Goal: Information Seeking & Learning: Learn about a topic

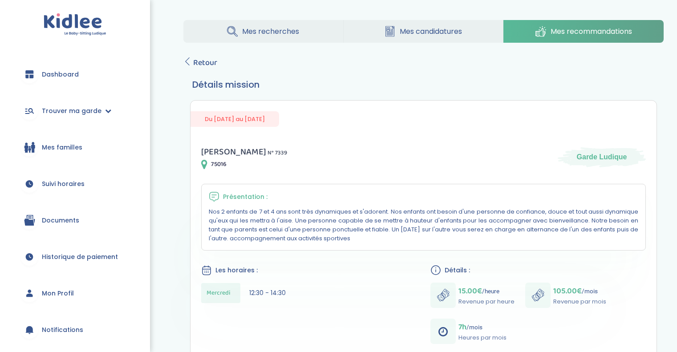
scroll to position [111, 0]
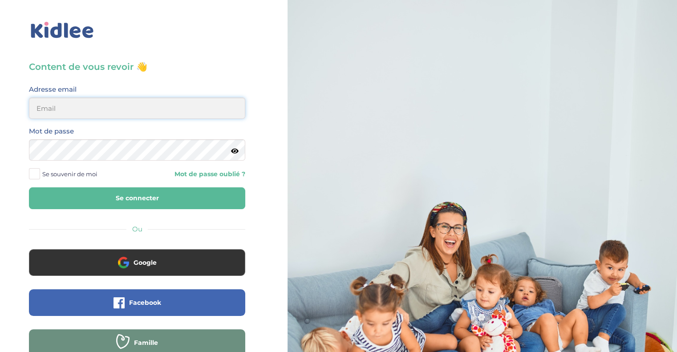
type input "[EMAIL_ADDRESS][DOMAIN_NAME]"
click at [125, 203] on button "Se connecter" at bounding box center [137, 198] width 216 height 22
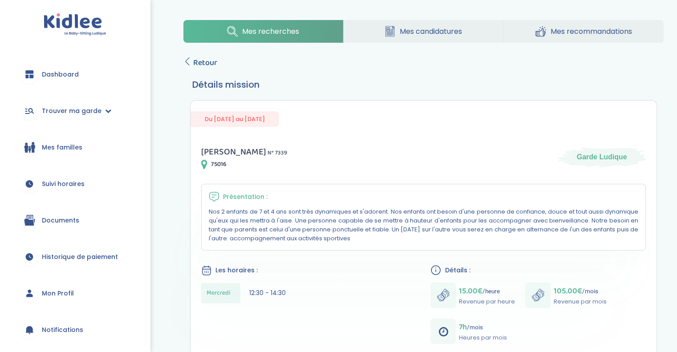
click at [199, 58] on span "Retour" at bounding box center [205, 63] width 24 height 12
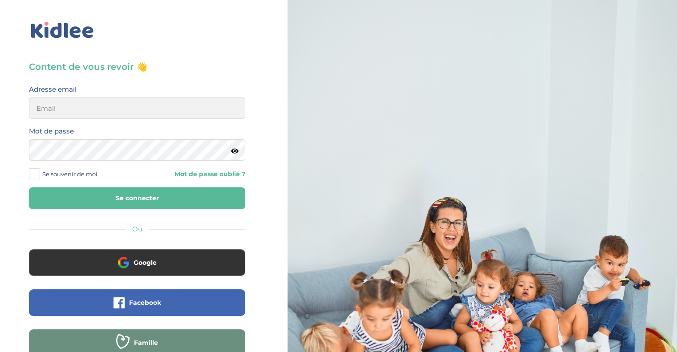
click at [143, 199] on button "Se connecter" at bounding box center [137, 198] width 216 height 22
type input "morgane.jabbour@gmail.com"
click at [142, 196] on button "Se connecter" at bounding box center [137, 198] width 216 height 22
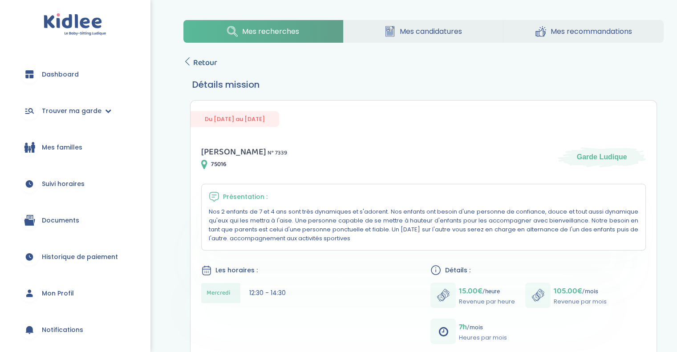
click at [210, 59] on span "Retour" at bounding box center [205, 63] width 24 height 12
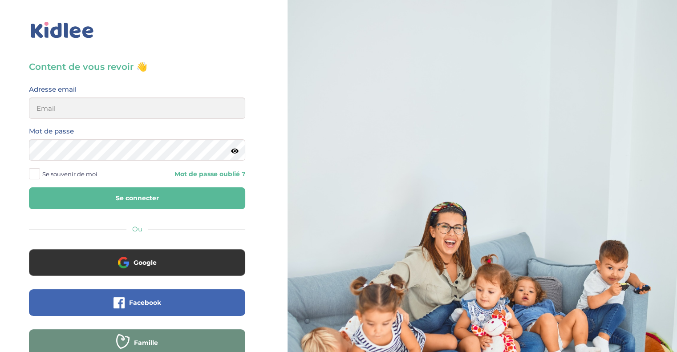
click at [154, 190] on button "Se connecter" at bounding box center [137, 198] width 216 height 22
type input "morgane.jabbour@gmail.com"
click at [163, 201] on button "Se connecter" at bounding box center [137, 198] width 216 height 22
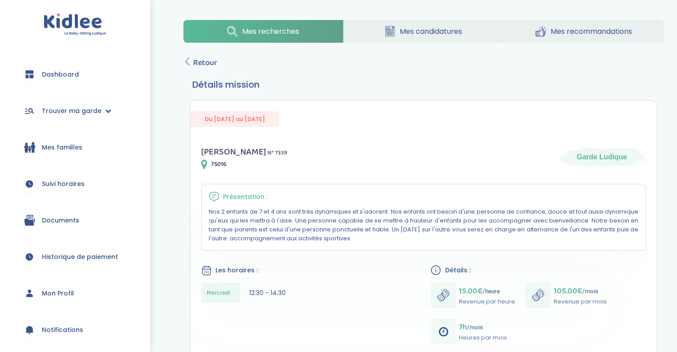
click at [442, 29] on span "Mes candidatures" at bounding box center [431, 31] width 62 height 11
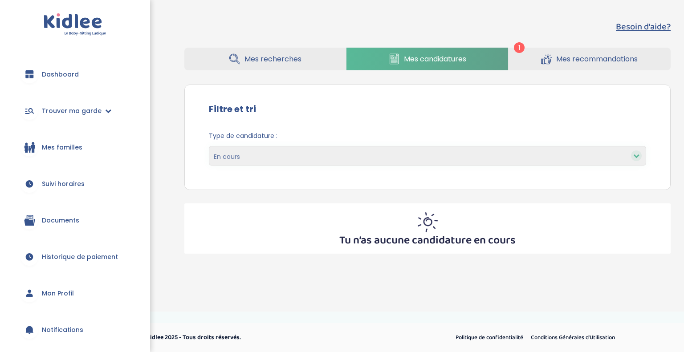
click at [262, 58] on span "Mes recherches" at bounding box center [272, 58] width 57 height 11
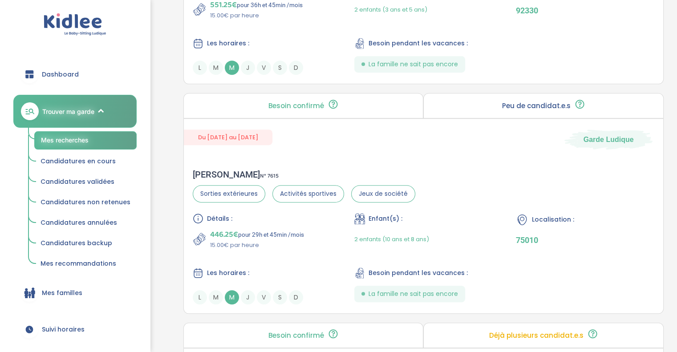
scroll to position [560, 0]
click at [236, 212] on div "Détails :" at bounding box center [262, 217] width 138 height 11
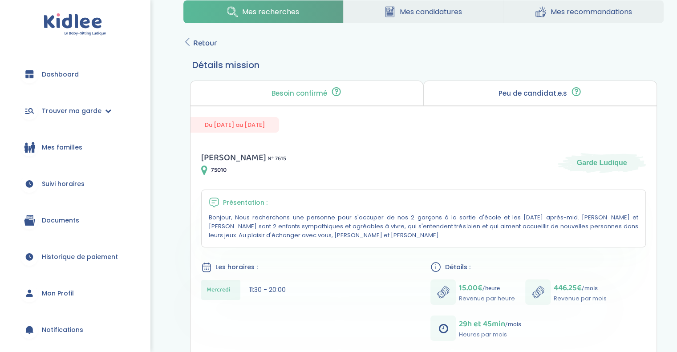
scroll to position [19, 0]
click at [207, 42] on span "Retour" at bounding box center [205, 43] width 24 height 12
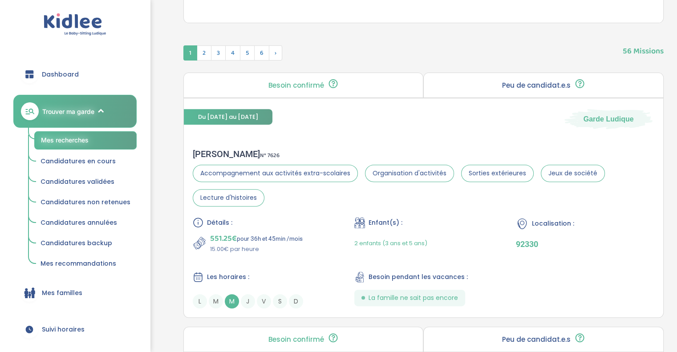
scroll to position [328, 0]
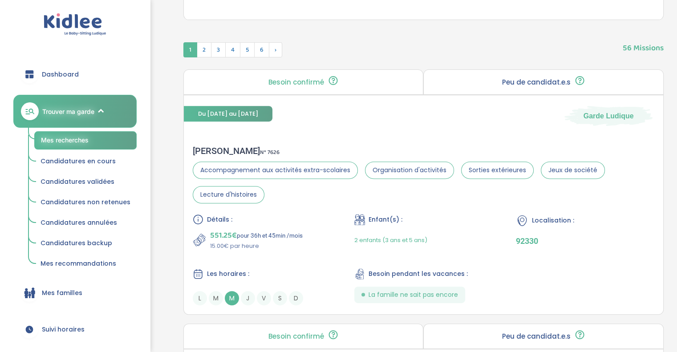
click at [309, 200] on section "Accompagnement aux activités extra-scolaires Organisation d'activités Sorties e…" at bounding box center [424, 183] width 462 height 42
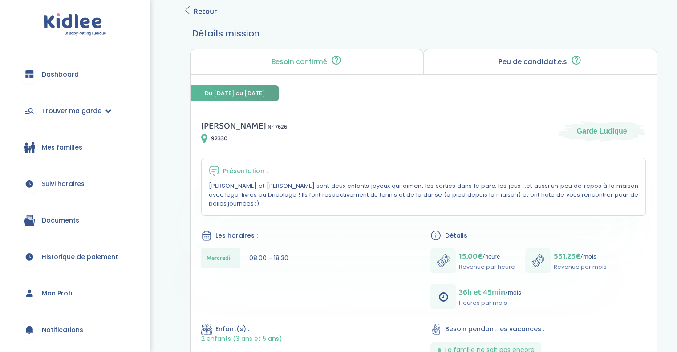
scroll to position [56, 0]
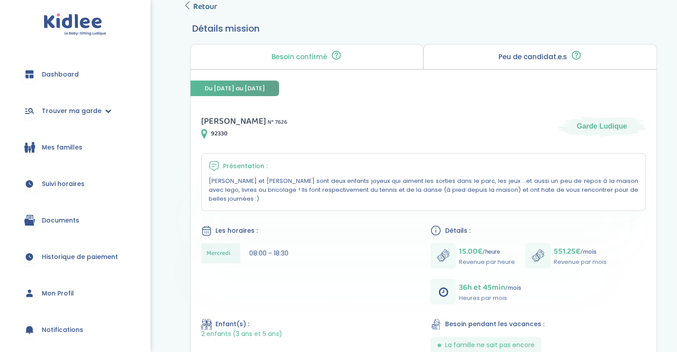
drag, startPoint x: 0, startPoint y: 0, endPoint x: 206, endPoint y: 5, distance: 205.7
click at [206, 5] on span "Retour" at bounding box center [205, 6] width 24 height 12
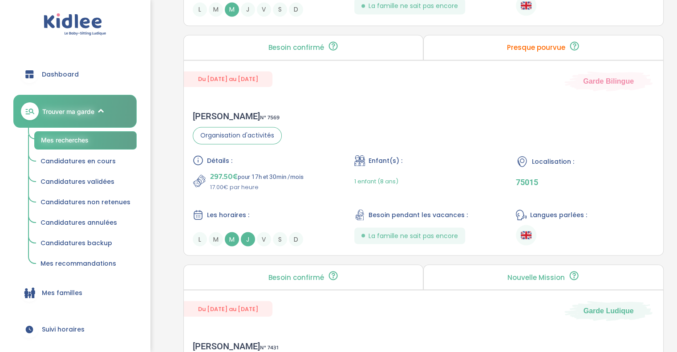
scroll to position [1536, 0]
click at [276, 174] on p "297.50€ pour 17h et 30min /mois" at bounding box center [256, 176] width 93 height 12
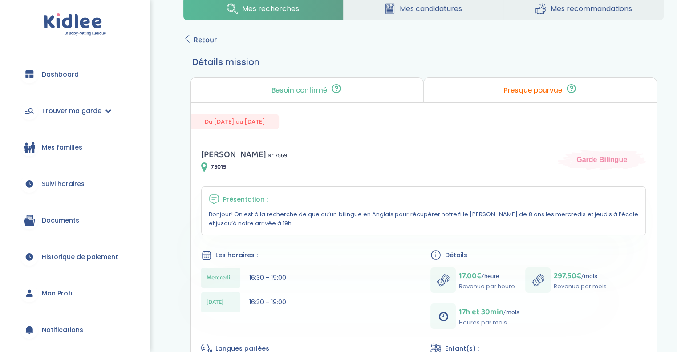
scroll to position [34, 0]
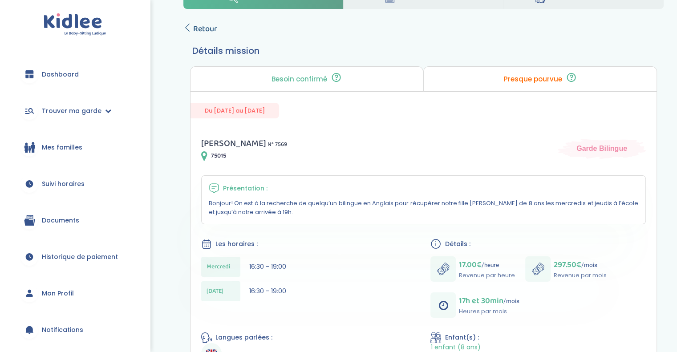
click at [204, 29] on span "Retour" at bounding box center [205, 29] width 24 height 12
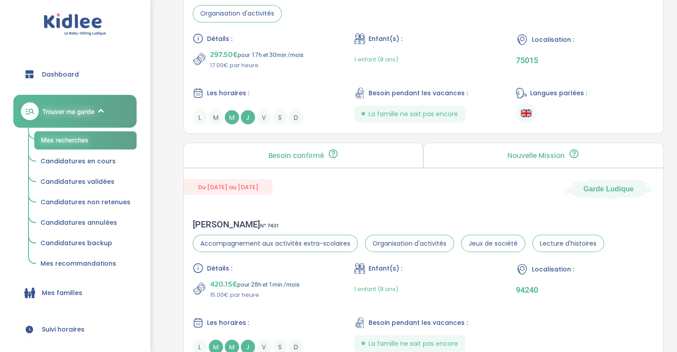
scroll to position [1769, 0]
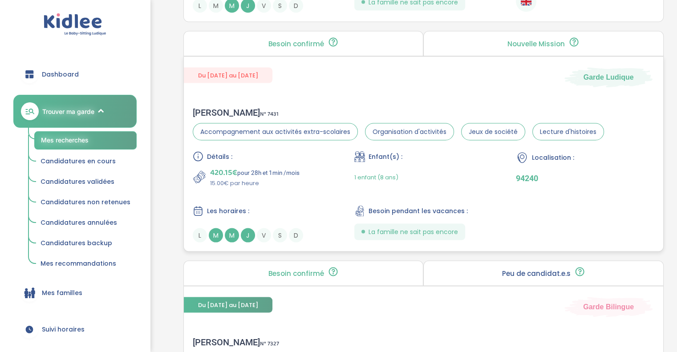
click at [269, 174] on p "420.15€ pour 28h et 1min /mois" at bounding box center [254, 172] width 89 height 12
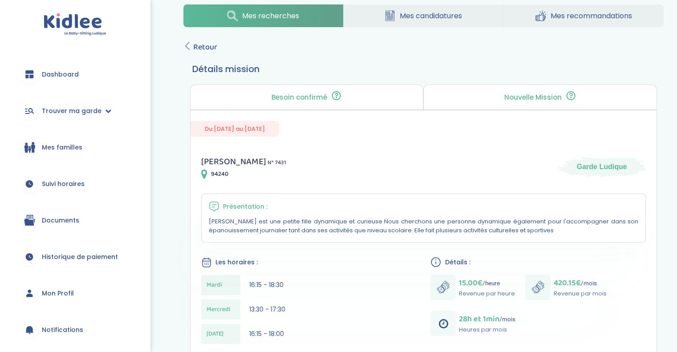
scroll to position [15, 0]
click at [204, 45] on span "Retour" at bounding box center [205, 47] width 24 height 12
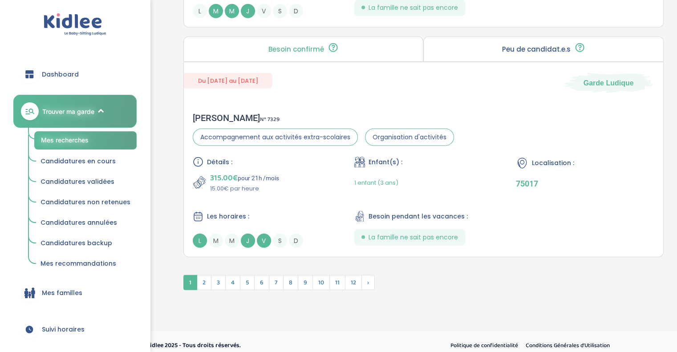
scroll to position [2456, 0]
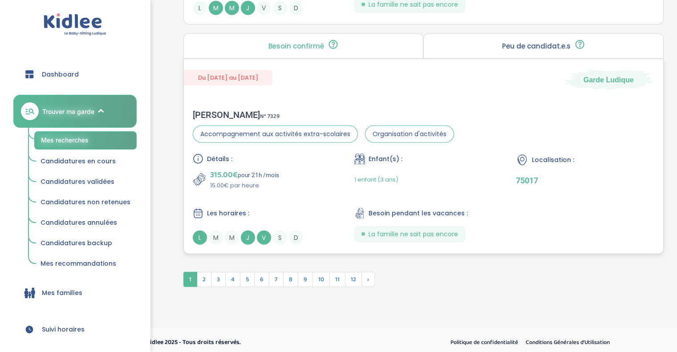
click at [276, 101] on div "[PERSON_NAME] N° 7329 Accompagnement aux activités extra-scolaires Organisation…" at bounding box center [423, 177] width 479 height 153
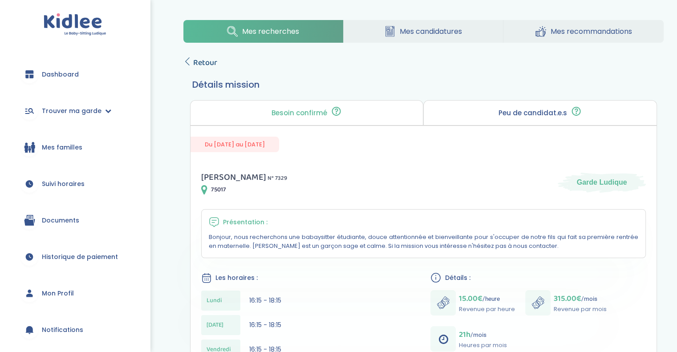
click at [193, 65] on span "Retour" at bounding box center [205, 63] width 24 height 12
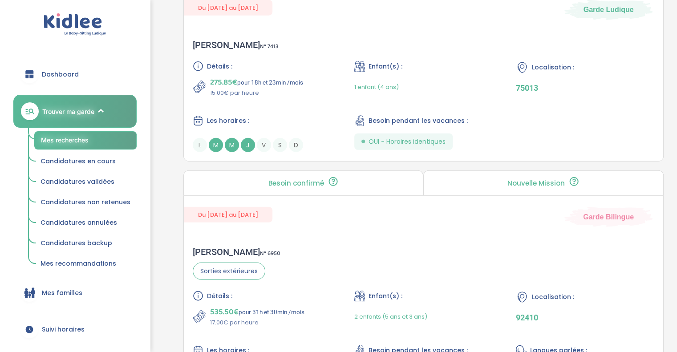
scroll to position [2434, 0]
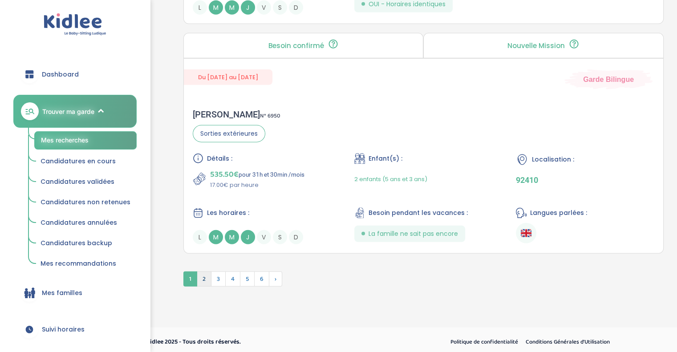
click at [207, 271] on span "2" at bounding box center [204, 278] width 15 height 15
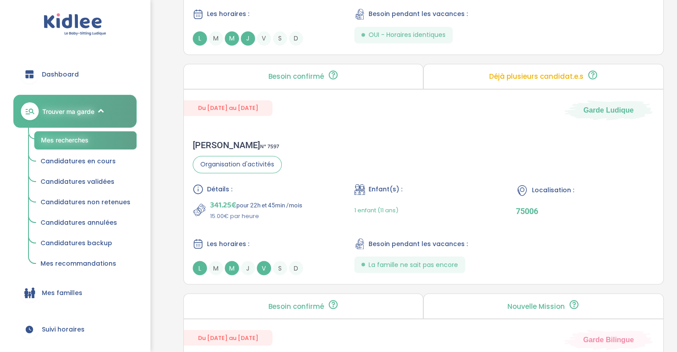
scroll to position [1485, 0]
click at [335, 155] on div "Rafaele B . N° 7597 Organisation d'activités Détails : 341.25€ pour 22h et 45mi…" at bounding box center [423, 206] width 479 height 153
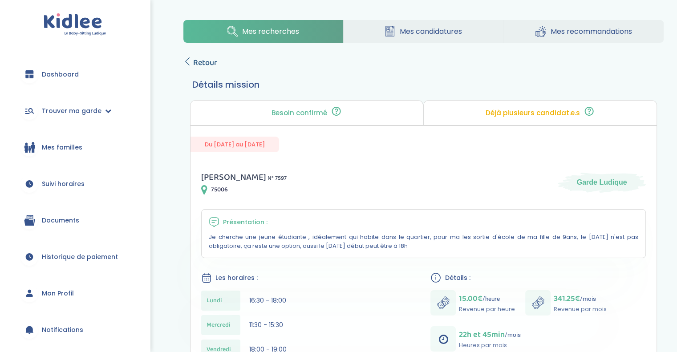
click at [196, 62] on span "Retour" at bounding box center [205, 63] width 24 height 12
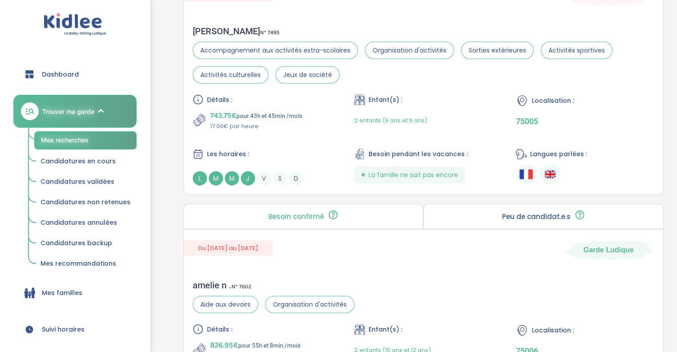
scroll to position [2058, 0]
click at [274, 148] on div "Les horaires :" at bounding box center [262, 153] width 138 height 11
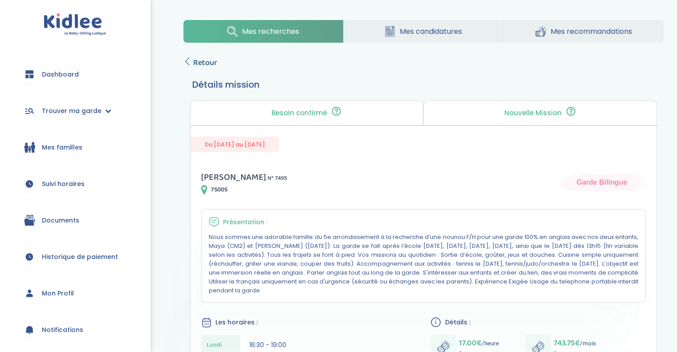
click at [201, 63] on span "Retour" at bounding box center [205, 63] width 24 height 12
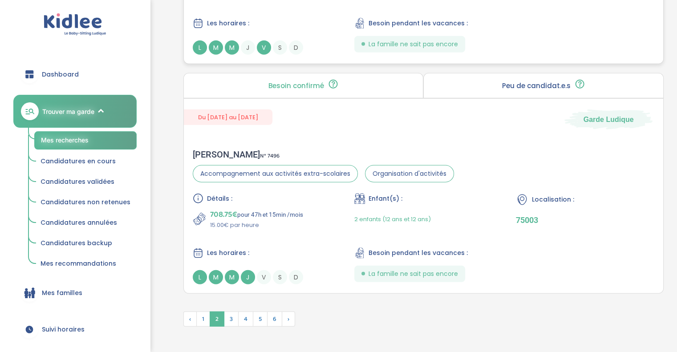
scroll to position [2458, 0]
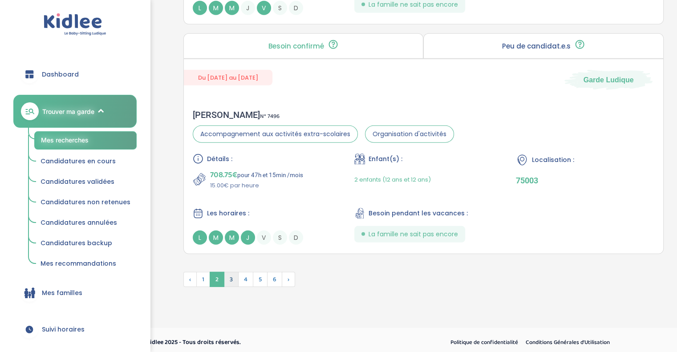
click at [228, 275] on span "3" at bounding box center [231, 279] width 15 height 15
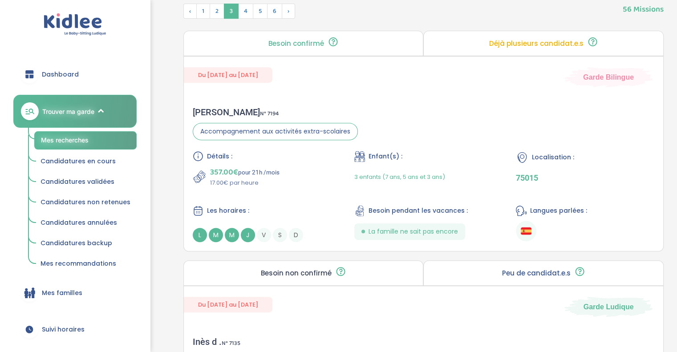
scroll to position [369, 0]
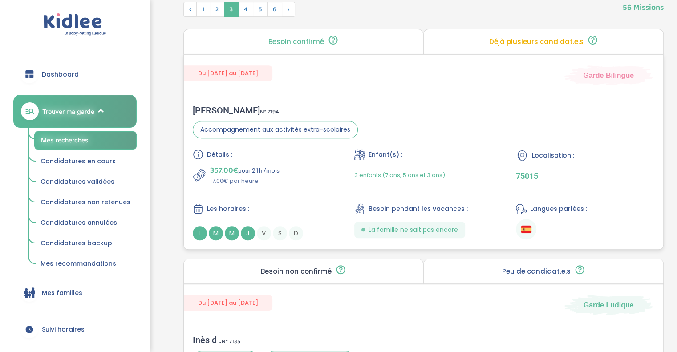
click at [288, 201] on div "Détails : 357.00€ pour 21h /mois 17.00€ par heure Enfant(s) : 3 enfants (7 ans,…" at bounding box center [424, 194] width 462 height 91
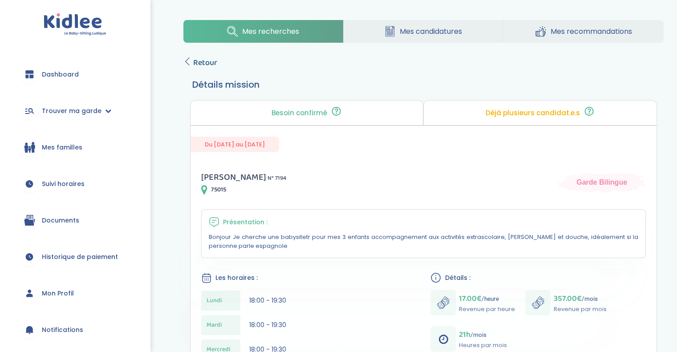
click at [203, 64] on span "Retour" at bounding box center [205, 63] width 24 height 12
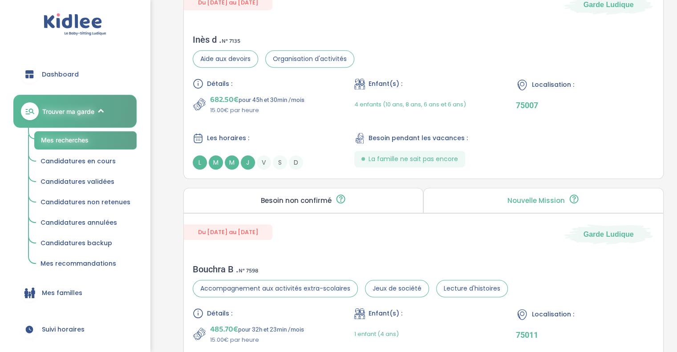
scroll to position [669, 0]
click at [304, 128] on div "Détails : 682.50€ pour 45h et 30min /mois 15.00€ par heure Enfant(s) : 4 enfant…" at bounding box center [424, 123] width 462 height 91
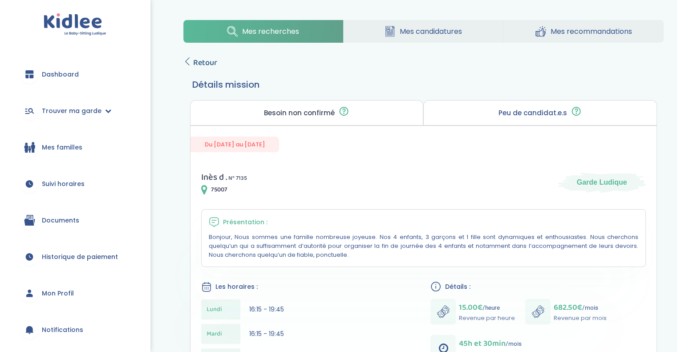
click at [201, 60] on span "Retour" at bounding box center [205, 63] width 24 height 12
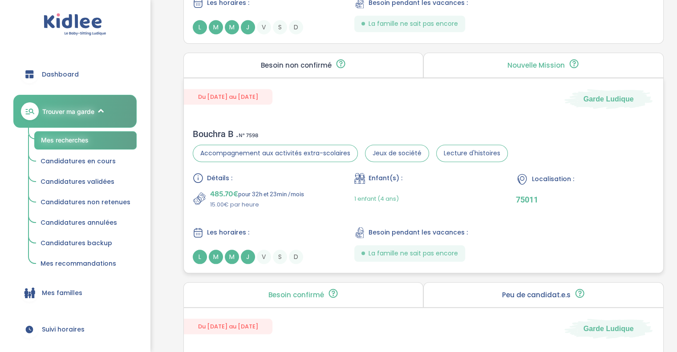
scroll to position [805, 0]
click at [287, 209] on div "Détails : 485.70€ pour 32h et 23min /mois 15.00€ par heure Enfant(s) : 1 enfant…" at bounding box center [424, 217] width 462 height 91
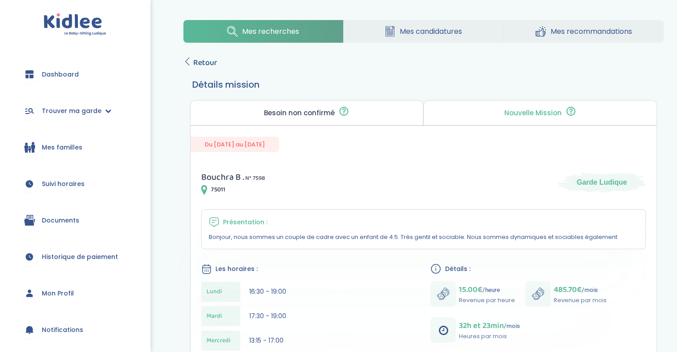
click at [205, 67] on span "Retour" at bounding box center [205, 63] width 24 height 12
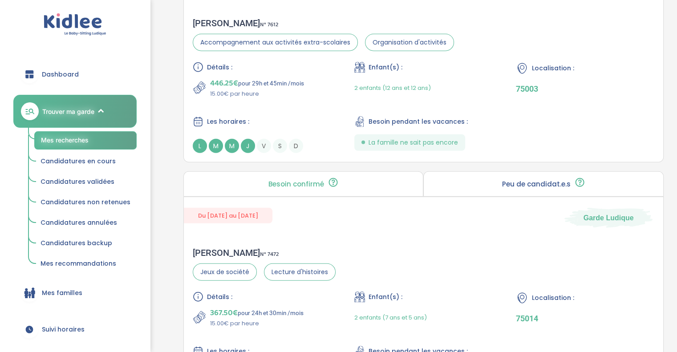
scroll to position [2456, 0]
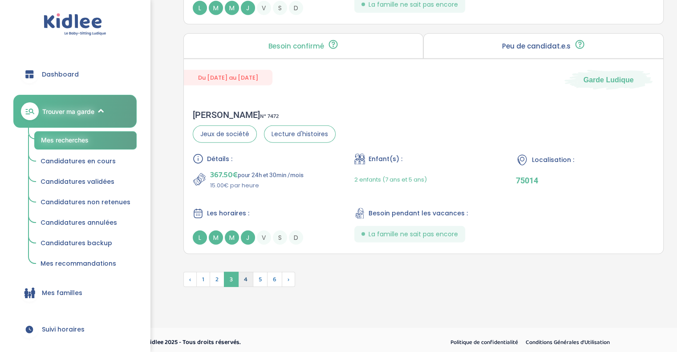
click at [245, 273] on span "4" at bounding box center [245, 279] width 15 height 15
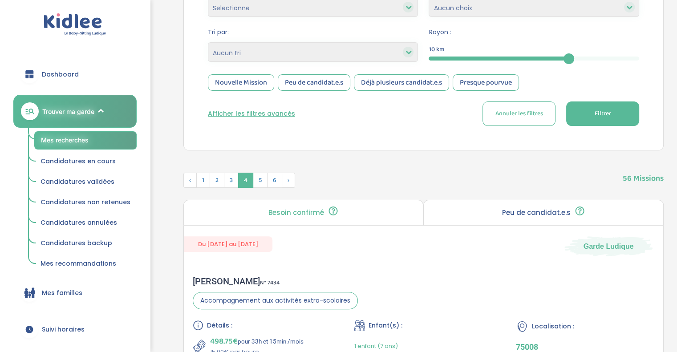
scroll to position [196, 0]
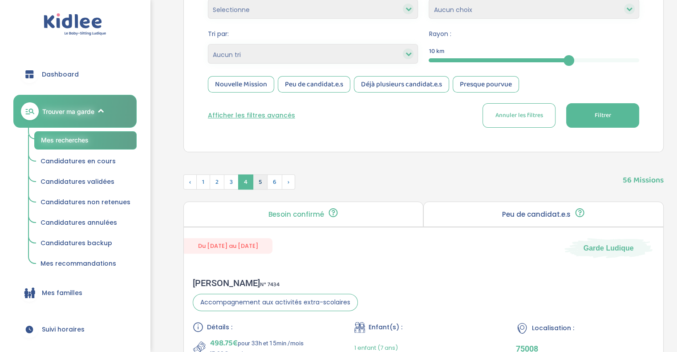
click at [262, 181] on span "5" at bounding box center [260, 181] width 15 height 15
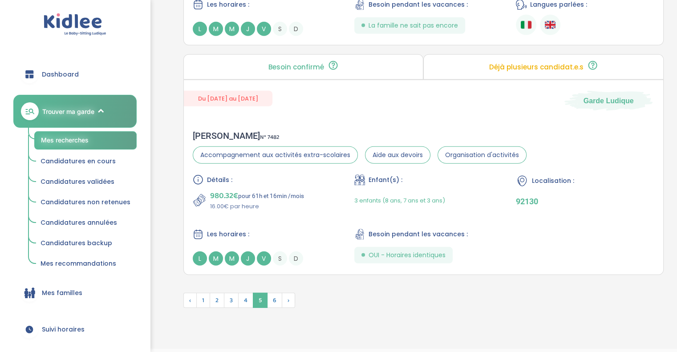
scroll to position [2432, 0]
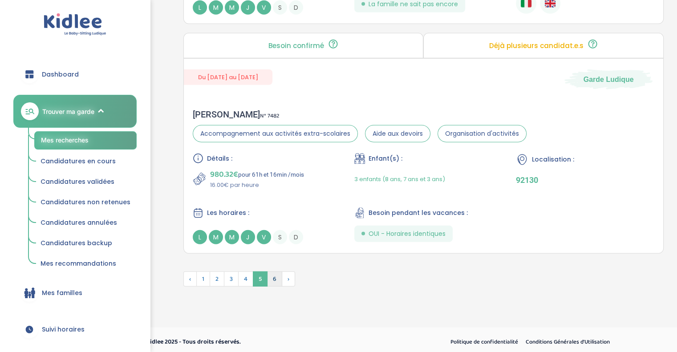
click at [271, 276] on span "6" at bounding box center [274, 278] width 15 height 15
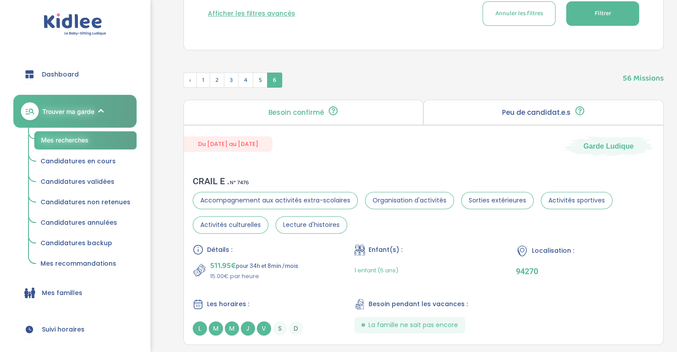
scroll to position [295, 0]
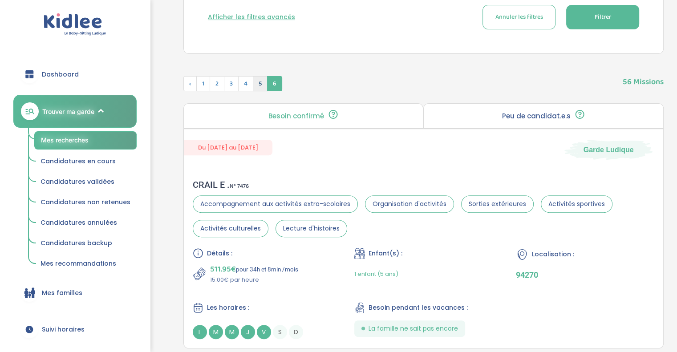
click at [258, 81] on span "5" at bounding box center [260, 83] width 15 height 15
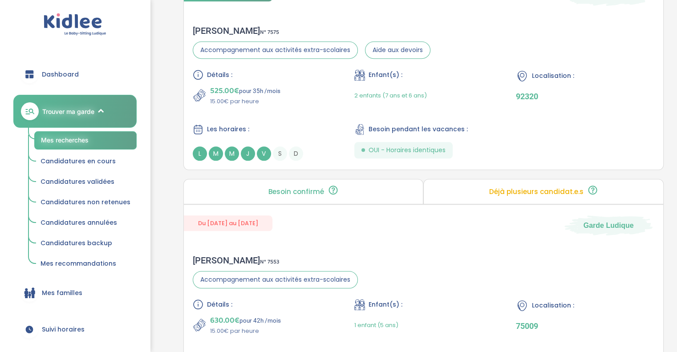
scroll to position [908, 0]
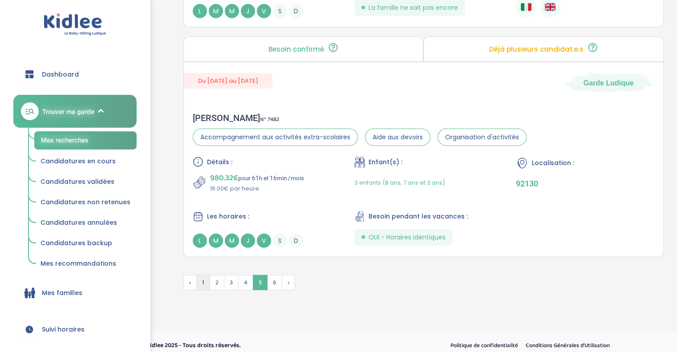
click at [205, 275] on span "1" at bounding box center [203, 282] width 14 height 15
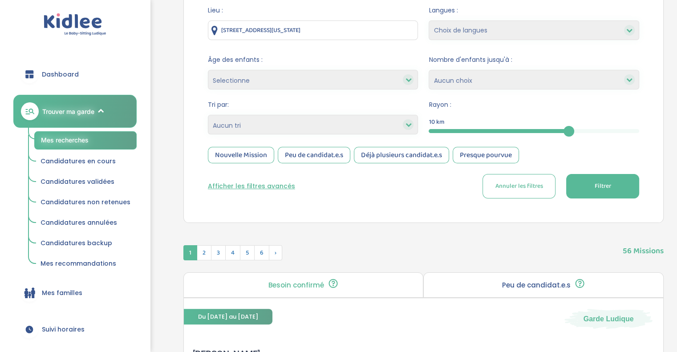
scroll to position [0, 0]
